Goal: Find specific page/section: Find specific page/section

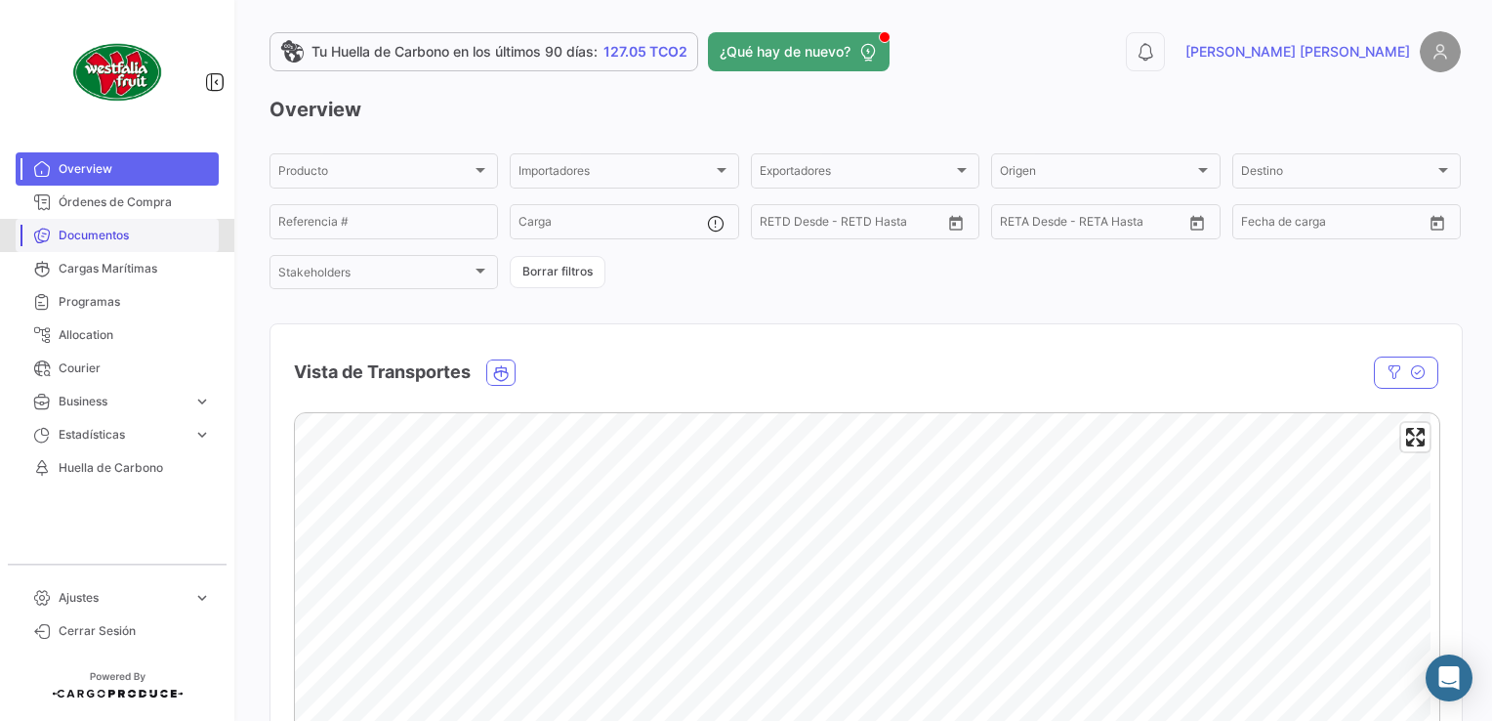
drag, startPoint x: 113, startPoint y: 240, endPoint x: 125, endPoint y: 234, distance: 13.1
click at [116, 237] on span "Documentos" at bounding box center [135, 236] width 152 height 18
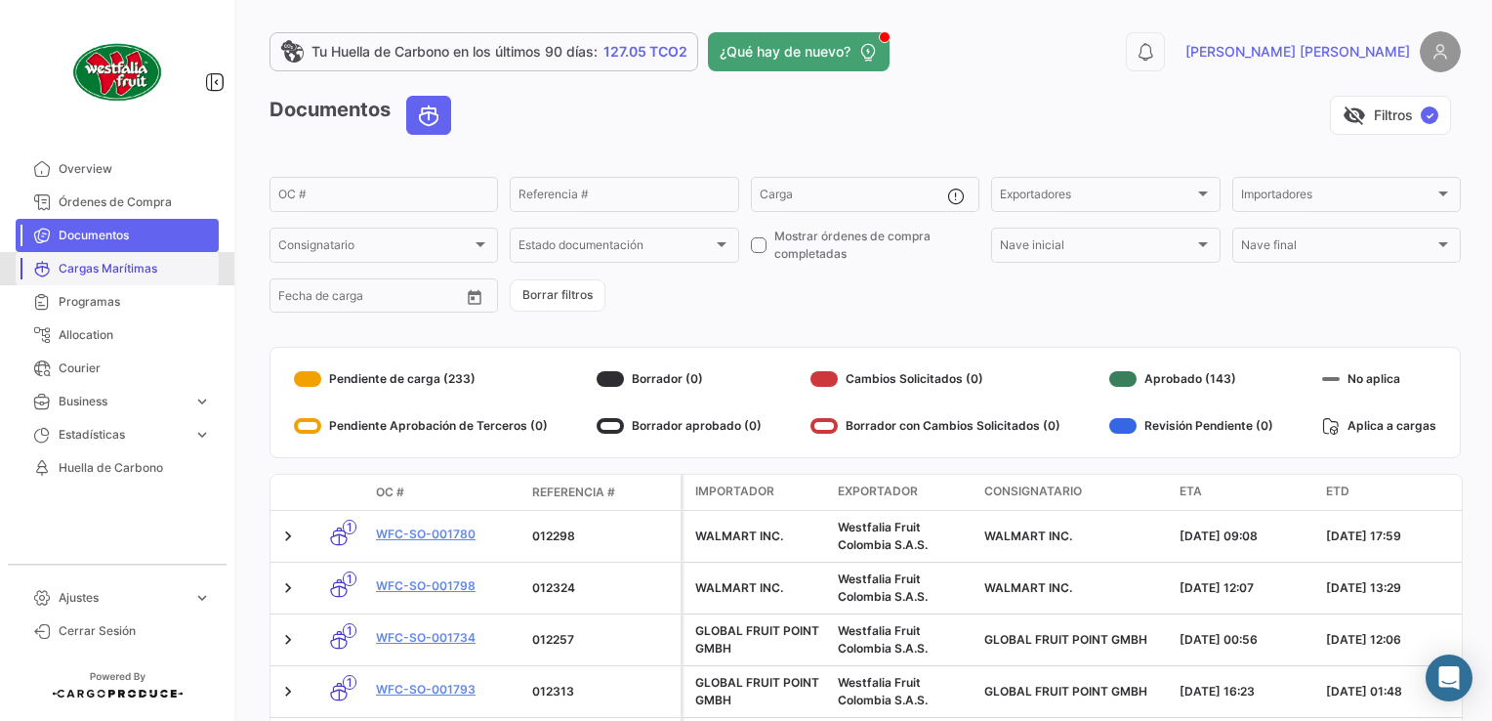
click at [115, 262] on span "Cargas Marítimas" at bounding box center [135, 269] width 152 height 18
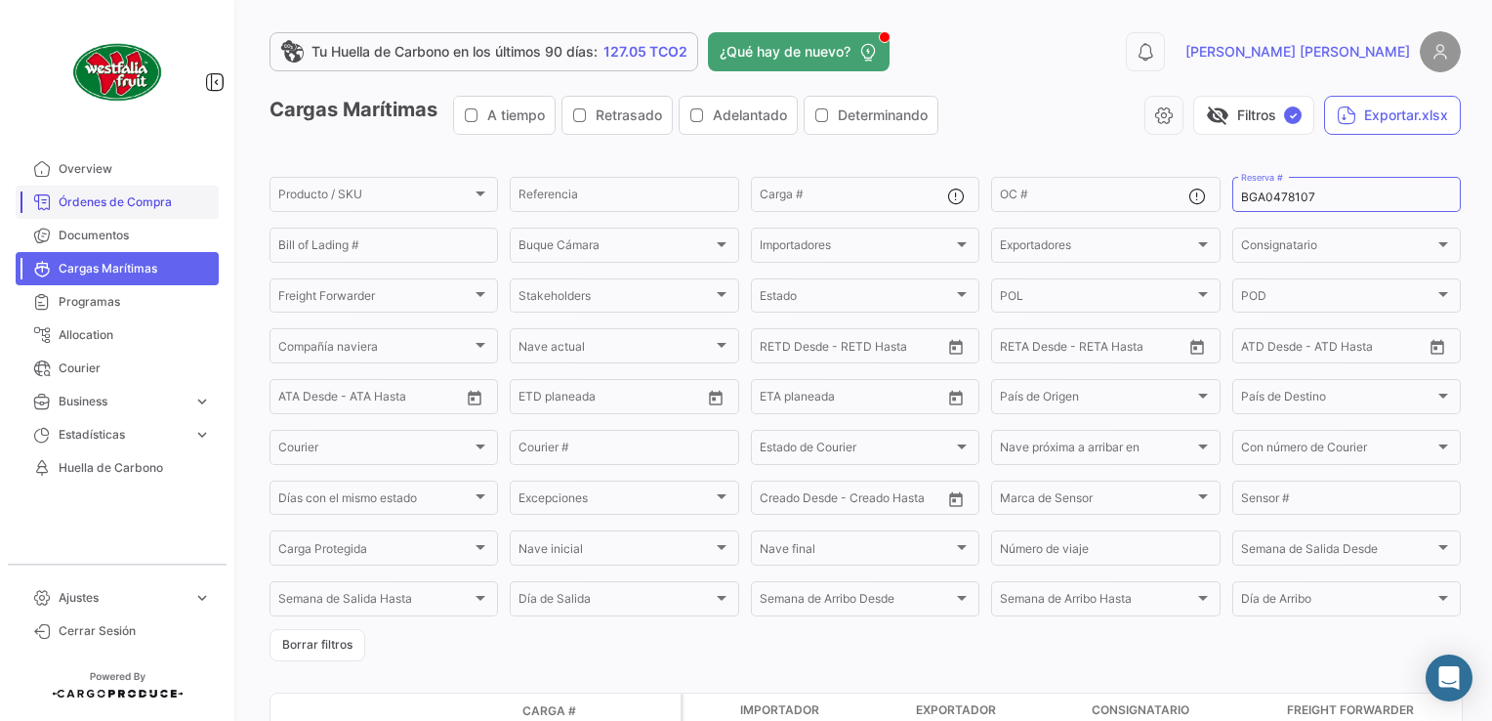
click at [122, 214] on link "Órdenes de Compra" at bounding box center [117, 202] width 203 height 33
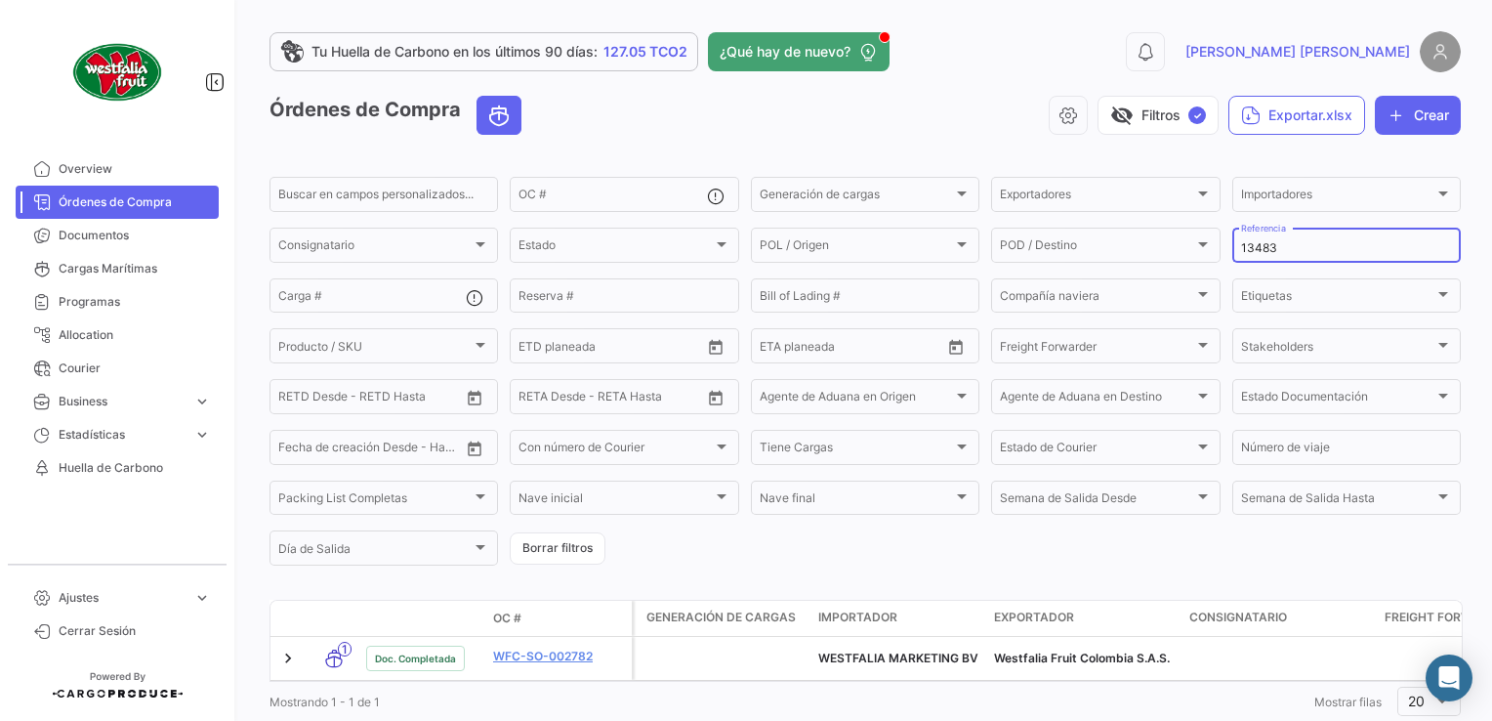
click at [1292, 256] on div "13483 Referencia" at bounding box center [1346, 244] width 211 height 38
click at [1285, 242] on div "13483 Referencia" at bounding box center [1346, 244] width 211 height 38
type input "13460"
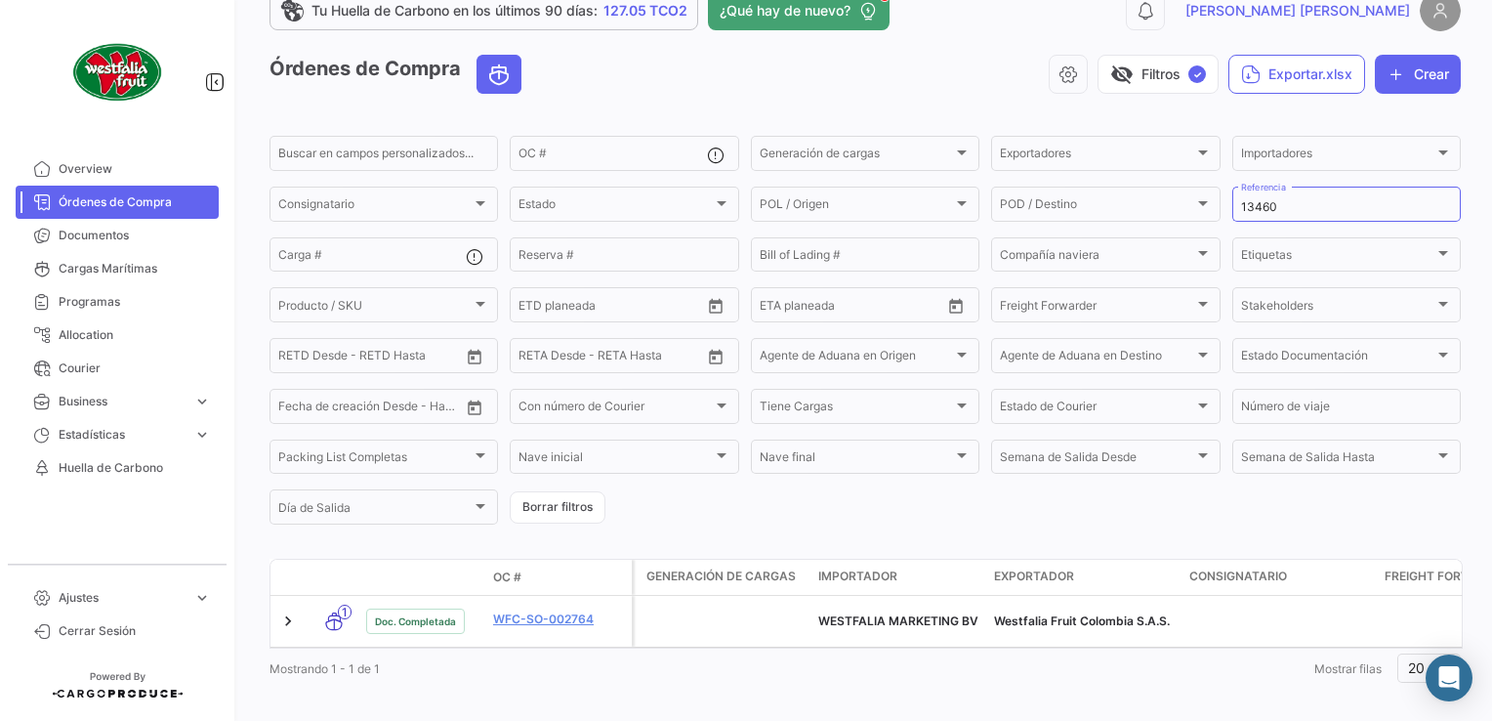
scroll to position [63, 0]
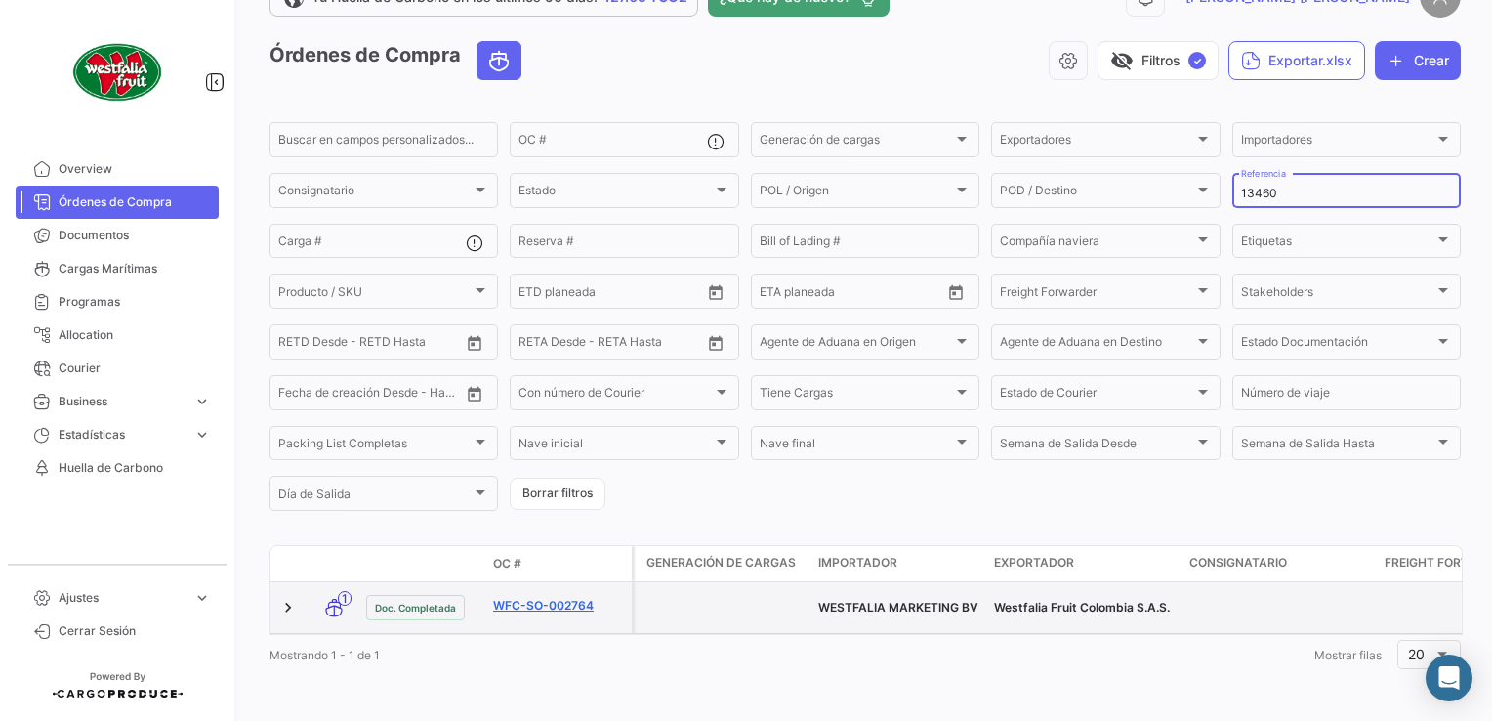
click at [564, 597] on link "WFC-SO-002764" at bounding box center [558, 606] width 131 height 18
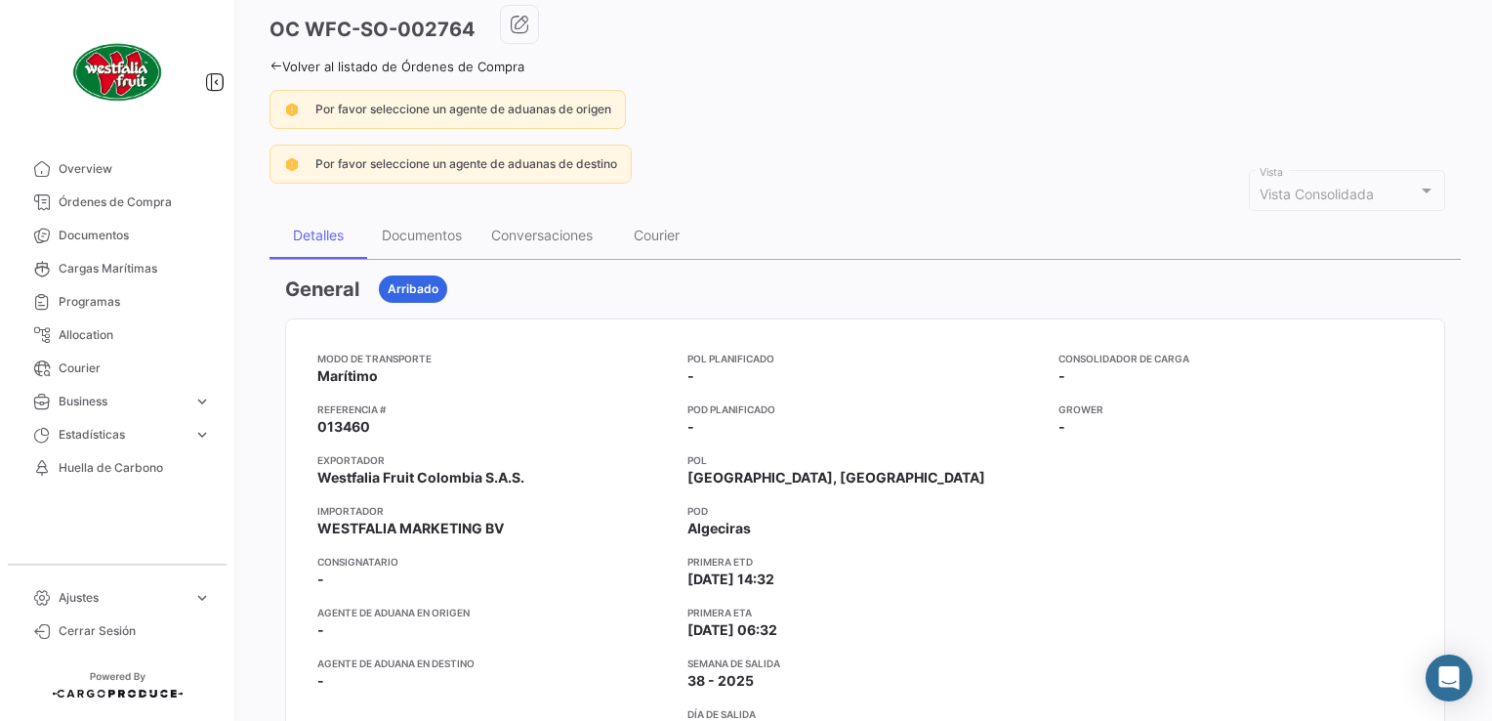
scroll to position [195, 0]
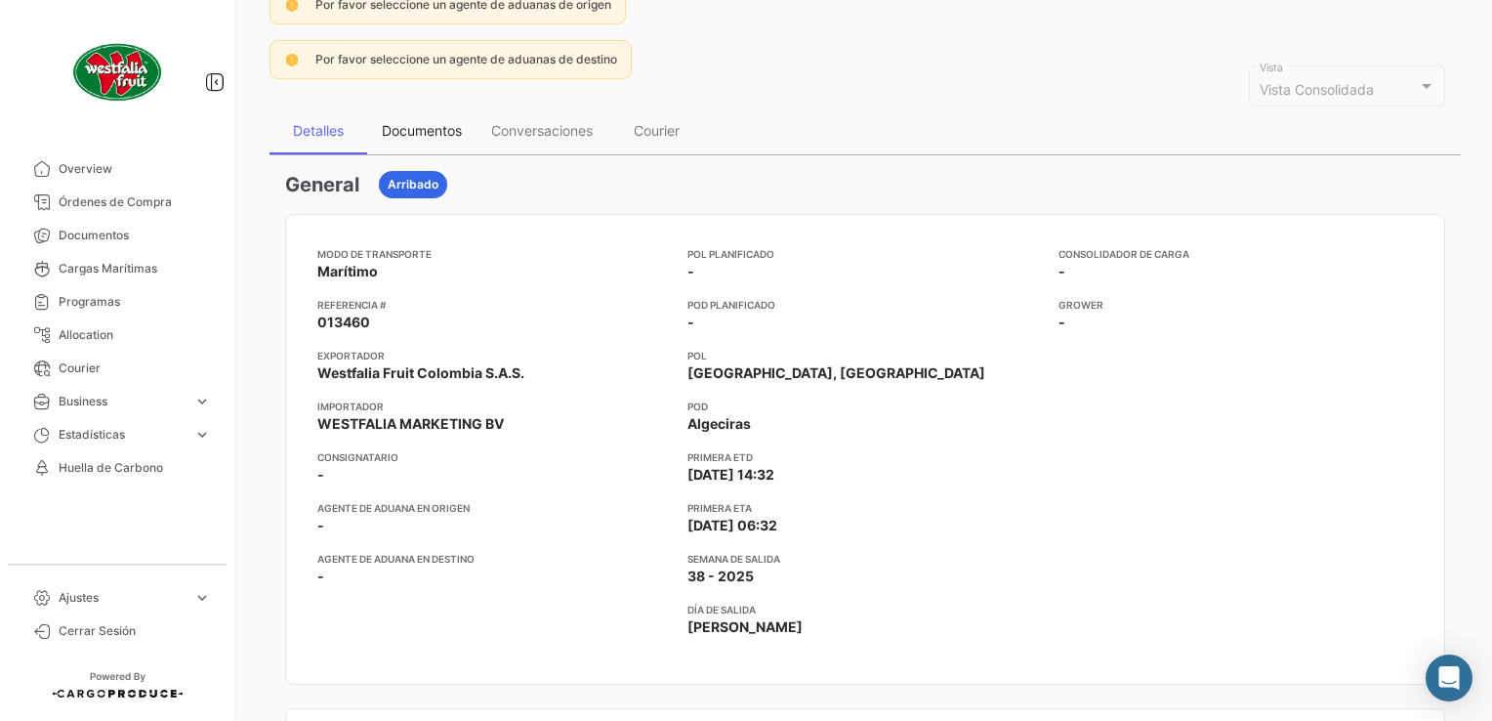
click at [441, 131] on div "Documentos" at bounding box center [422, 130] width 80 height 17
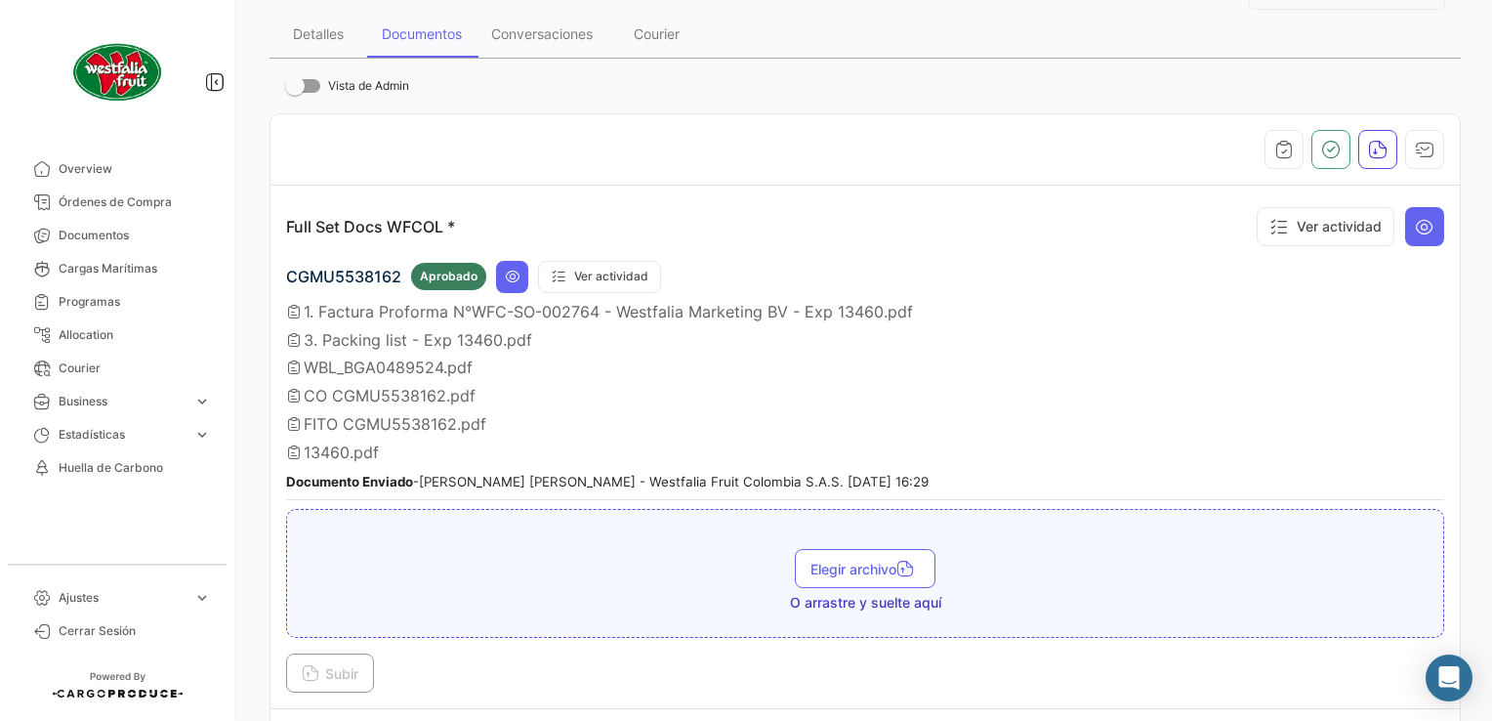
scroll to position [0, 0]
